Goal: Navigation & Orientation: Find specific page/section

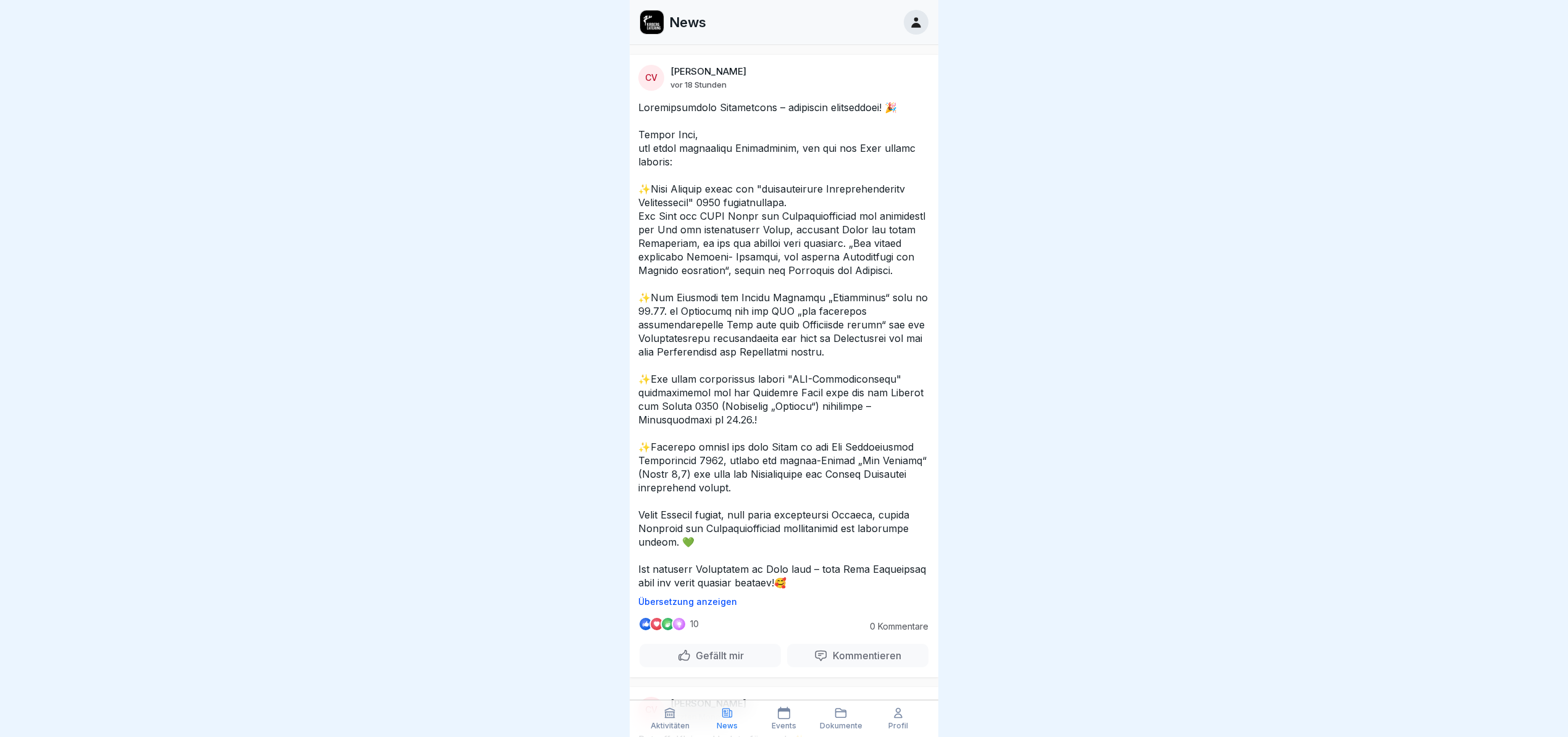
click at [917, 27] on icon at bounding box center [915, 22] width 9 height 11
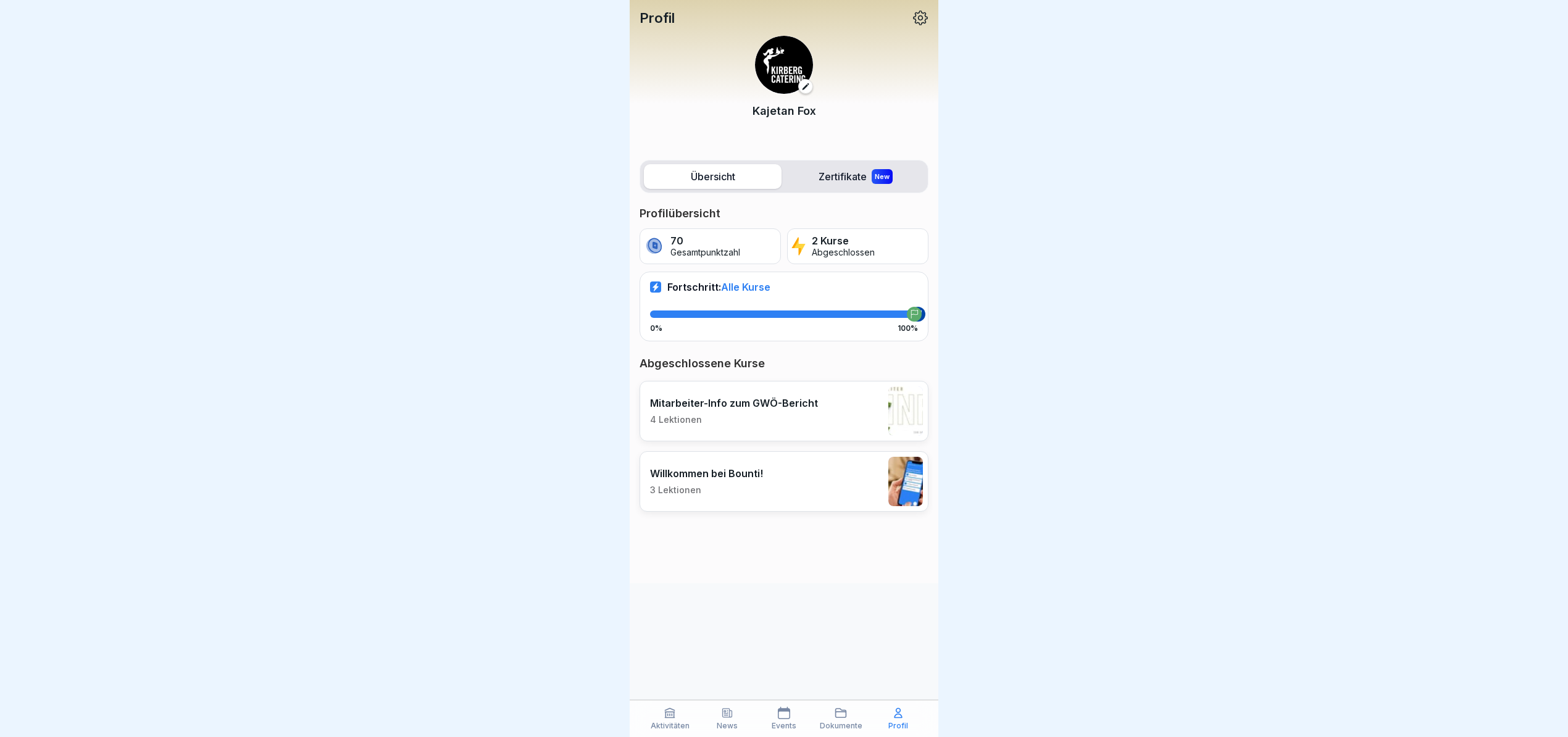
click at [871, 175] on div "New" at bounding box center [881, 176] width 21 height 14
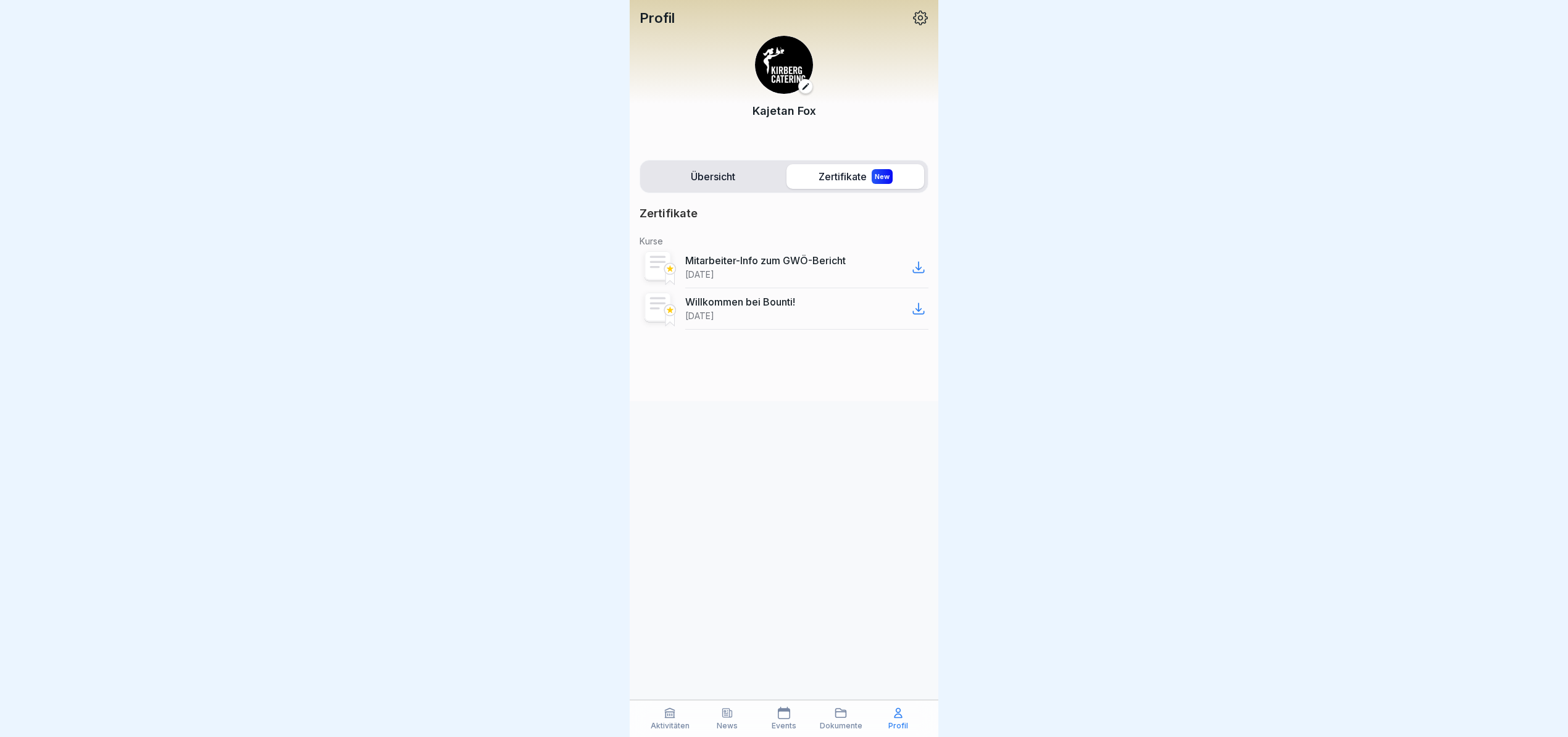
click at [707, 179] on label "Übersicht" at bounding box center [712, 176] width 137 height 24
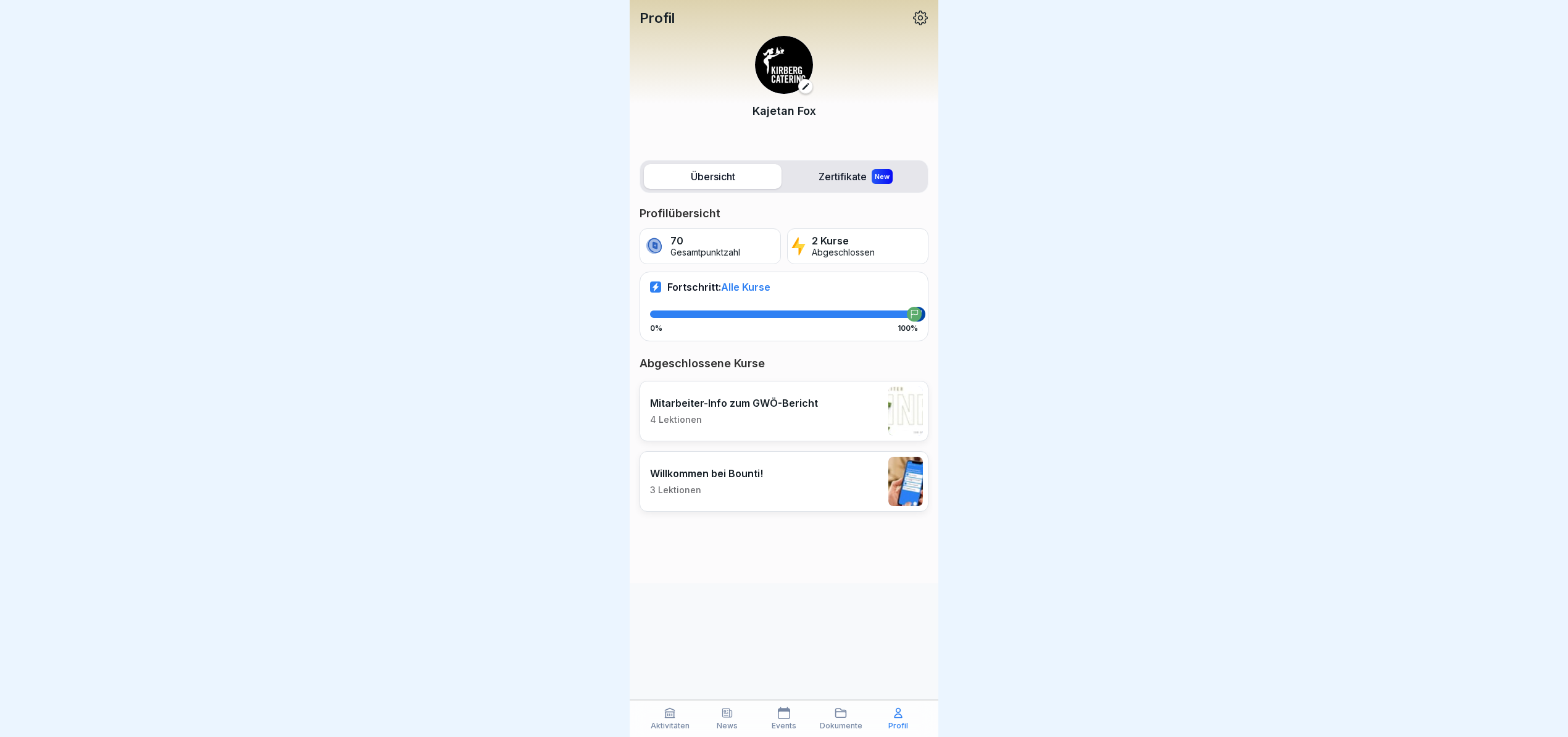
scroll to position [13, 0]
click at [680, 709] on div "Aktivitäten" at bounding box center [669, 718] width 50 height 23
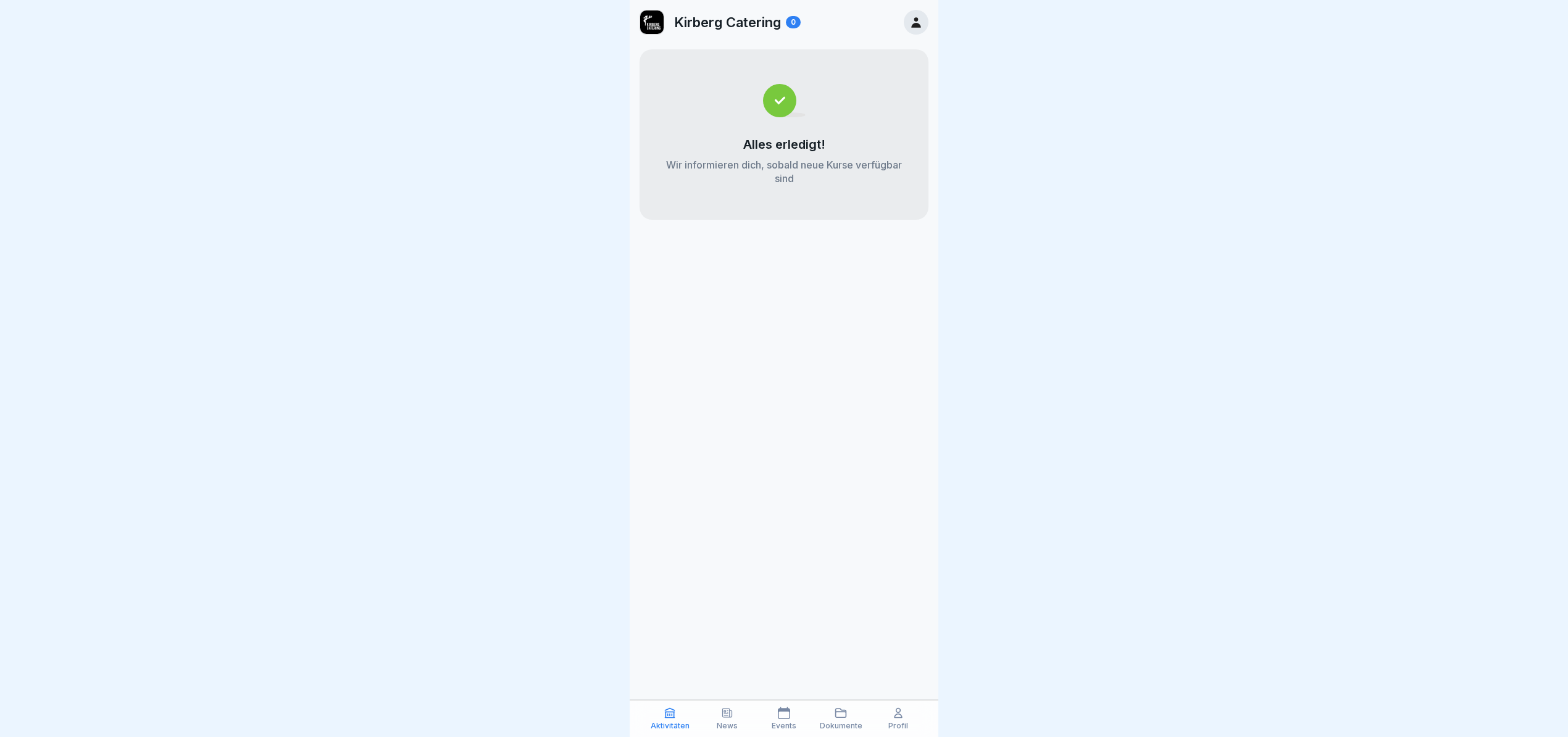
click at [835, 711] on icon at bounding box center [841, 713] width 11 height 9
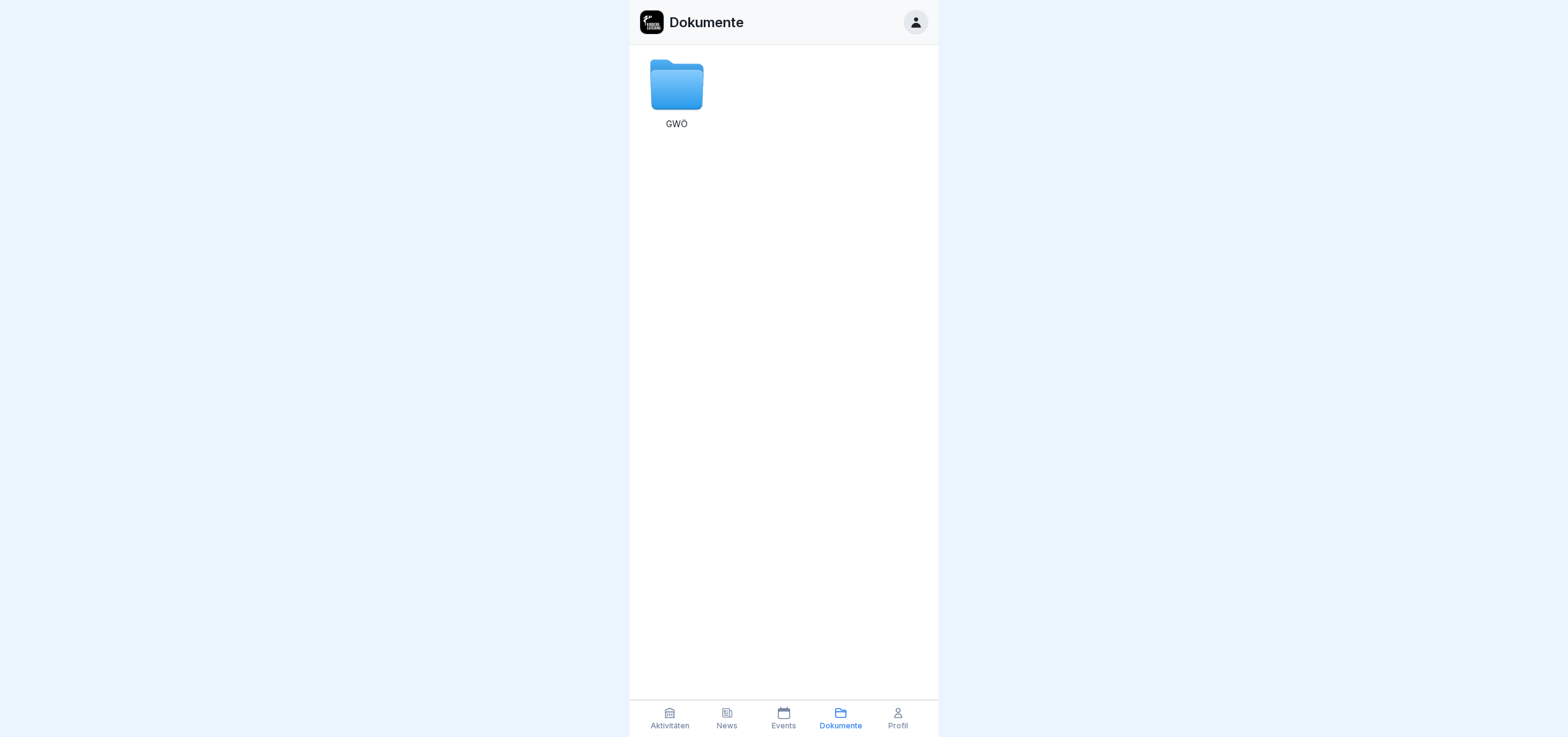
click at [796, 718] on div "Events" at bounding box center [784, 718] width 50 height 23
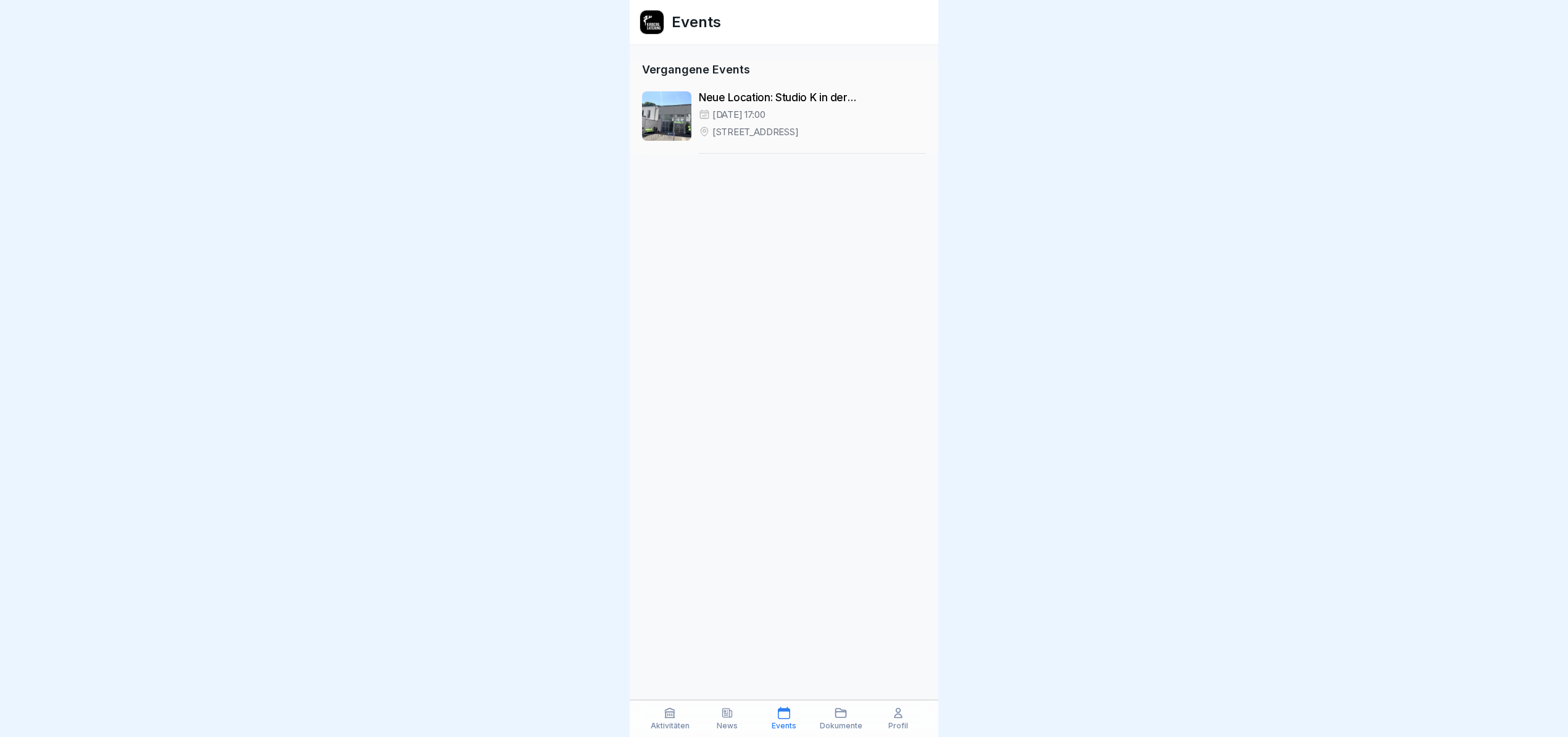
click at [735, 717] on div "News" at bounding box center [727, 718] width 50 height 23
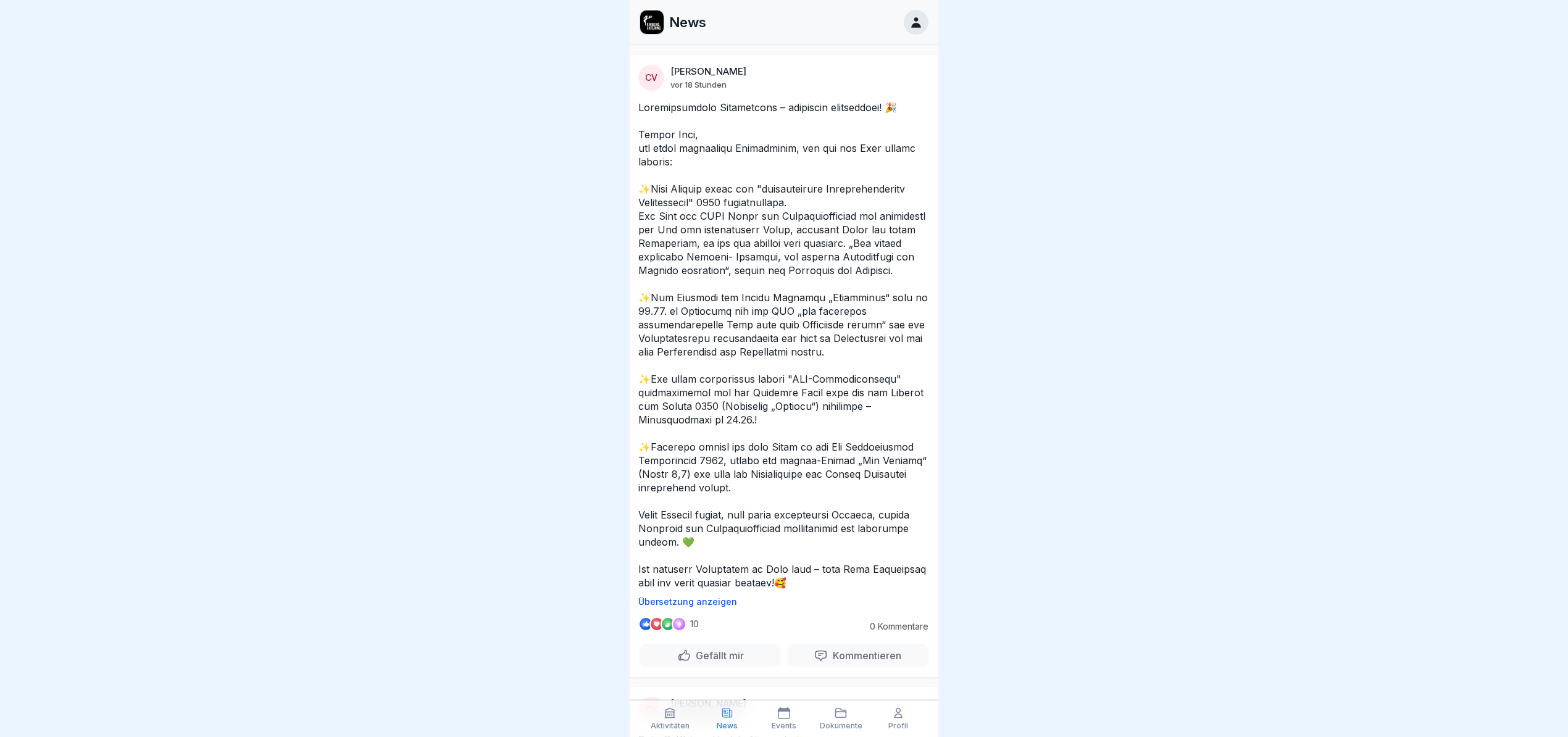
click at [670, 714] on icon at bounding box center [670, 713] width 9 height 9
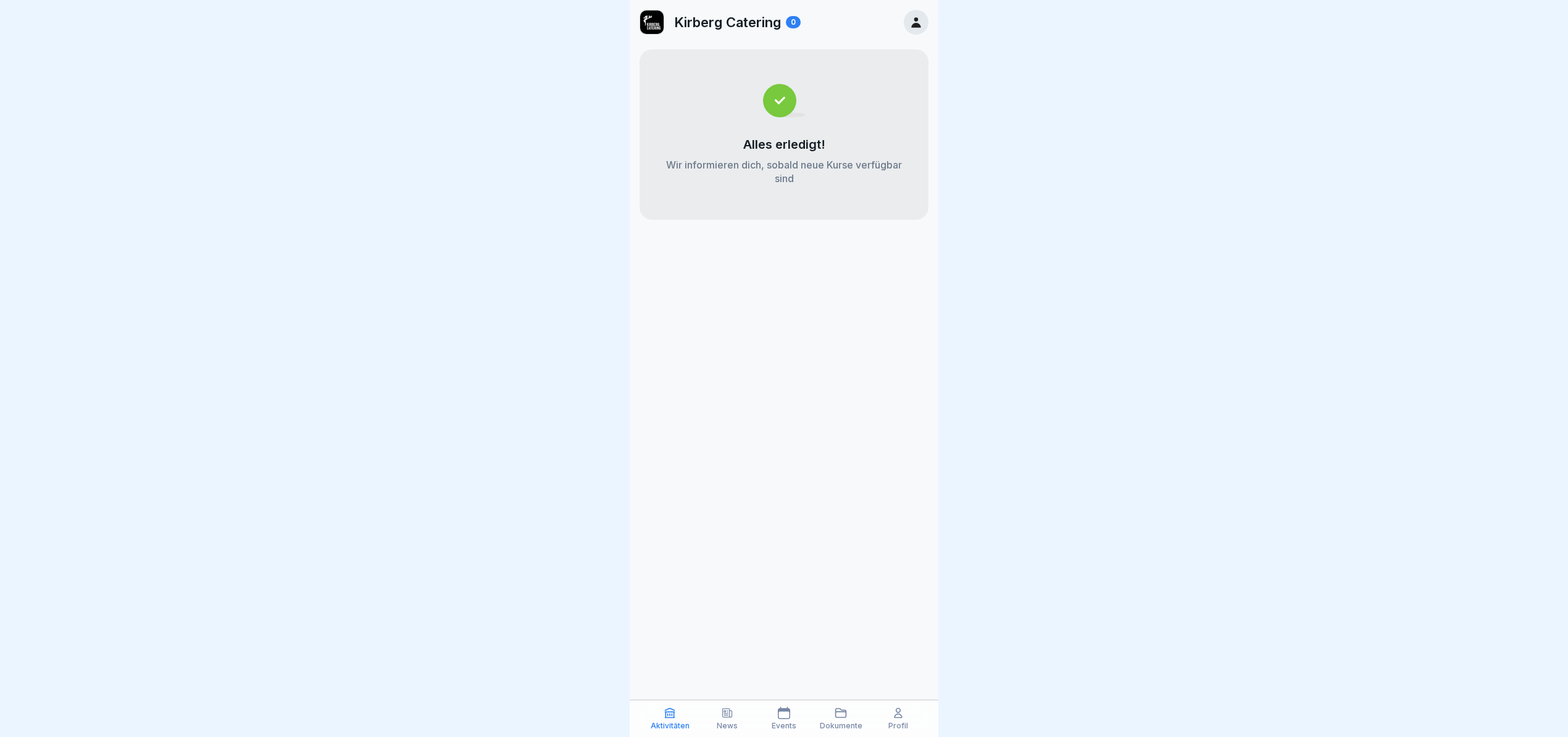
drag, startPoint x: 1106, startPoint y: 478, endPoint x: 1107, endPoint y: 470, distance: 8.1
click at [1107, 469] on div at bounding box center [784, 368] width 1568 height 737
